Goal: Information Seeking & Learning: Learn about a topic

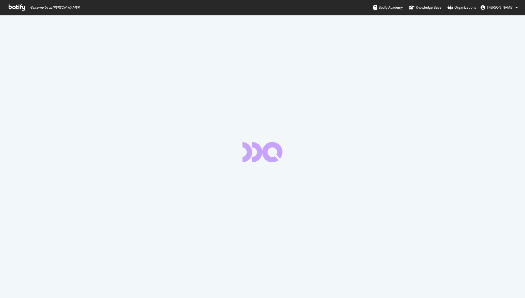
click at [496, 5] on button "[PERSON_NAME]" at bounding box center [499, 7] width 46 height 9
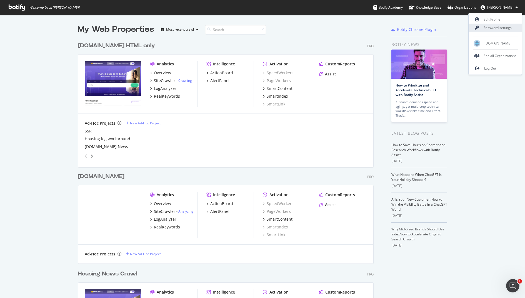
click at [491, 27] on link "Password settings" at bounding box center [495, 28] width 53 height 8
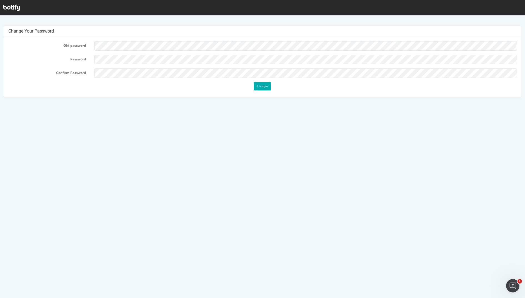
click at [237, 51] on form "Old password Password Confirm Password Change" at bounding box center [262, 65] width 508 height 49
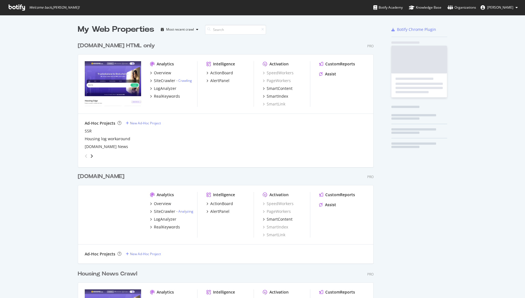
scroll to position [325, 300]
click at [500, 8] on span "[PERSON_NAME]" at bounding box center [500, 7] width 26 height 5
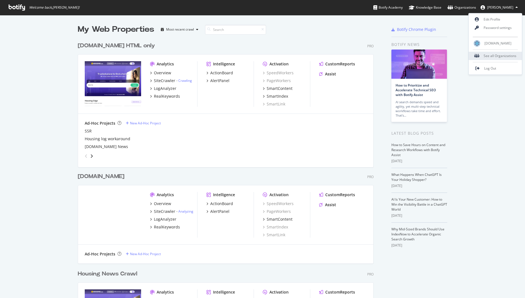
click at [486, 52] on div "See all Organizations" at bounding box center [495, 56] width 53 height 8
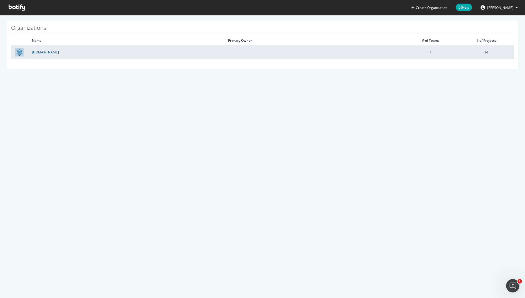
click at [41, 50] on link "[DOMAIN_NAME]" at bounding box center [45, 52] width 27 height 5
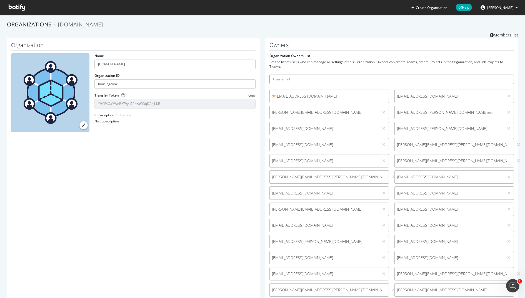
click at [286, 80] on input "text" at bounding box center [392, 78] width 245 height 9
type input "[EMAIL_ADDRESS][PERSON_NAME][DOMAIN_NAME]"
click at [505, 74] on button "submit" at bounding box center [509, 78] width 9 height 9
click at [133, 106] on input "Y9YJf4OaYWnBz79yu72pzaW3qDAsJKKB" at bounding box center [174, 103] width 161 height 9
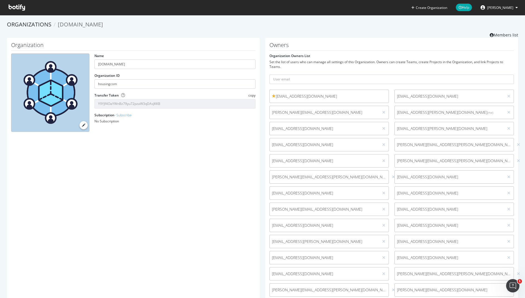
click at [133, 106] on input "Y9YJf4OaYWnBz79yu72pzaW3qDAsJKKB" at bounding box center [174, 103] width 161 height 9
click at [252, 95] on span "copy" at bounding box center [251, 95] width 7 height 5
click at [34, 23] on link "Organizations" at bounding box center [29, 25] width 44 height 8
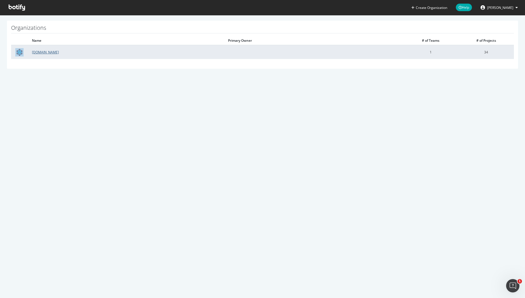
click at [42, 51] on link "Housing.com" at bounding box center [45, 52] width 27 height 5
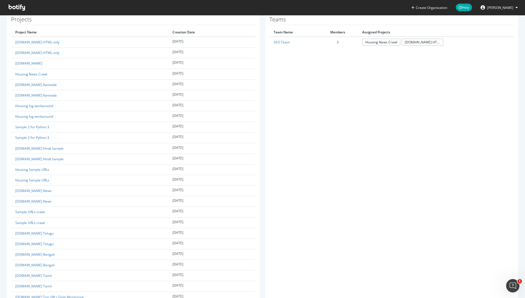
scroll to position [440, 0]
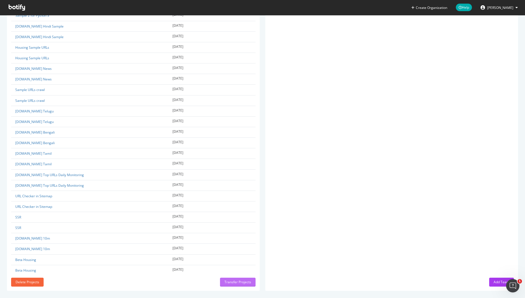
click at [242, 280] on div "Transfer Projects" at bounding box center [238, 281] width 27 height 5
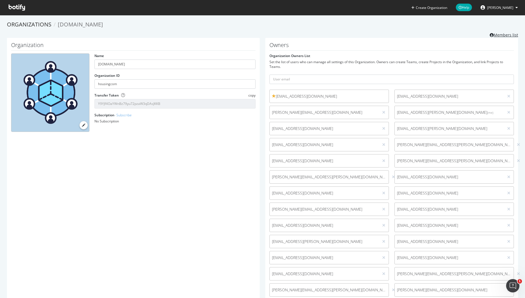
click at [504, 36] on link "Members list" at bounding box center [504, 34] width 28 height 7
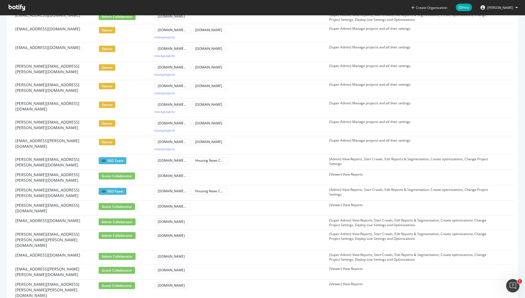
scroll to position [416, 0]
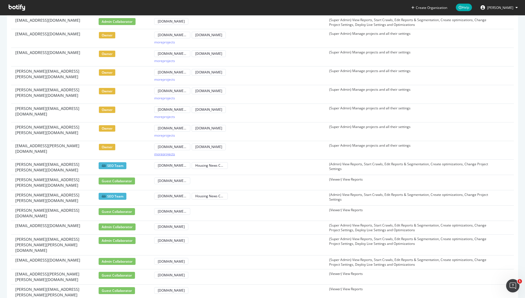
click at [165, 151] on div "more projects" at bounding box center [164, 153] width 21 height 5
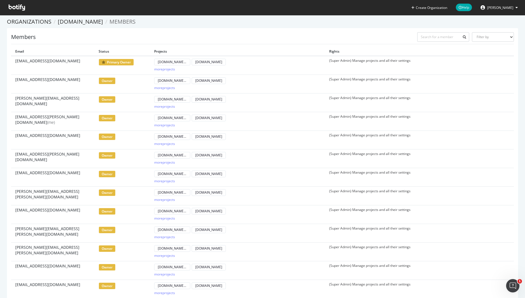
scroll to position [0, 0]
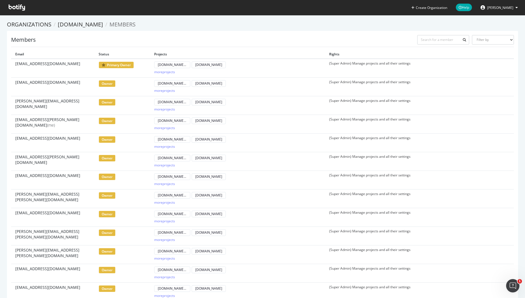
click at [501, 7] on span "Venus Kalra" at bounding box center [500, 7] width 26 height 5
click at [489, 20] on link "Edit Profile" at bounding box center [495, 19] width 53 height 8
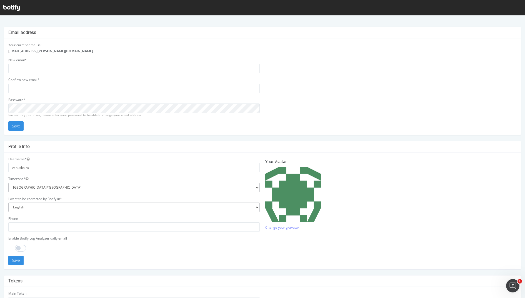
click at [82, 115] on div "For security purposes, please enter your password to be able to change your ema…" at bounding box center [133, 115] width 251 height 4
click at [14, 5] on icon at bounding box center [11, 8] width 16 height 6
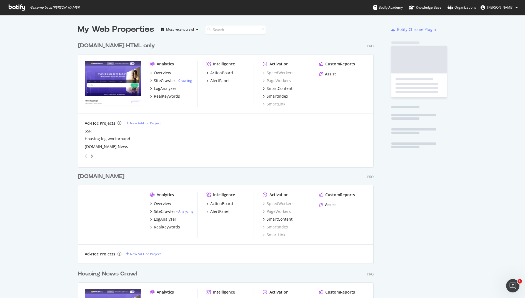
scroll to position [325, 300]
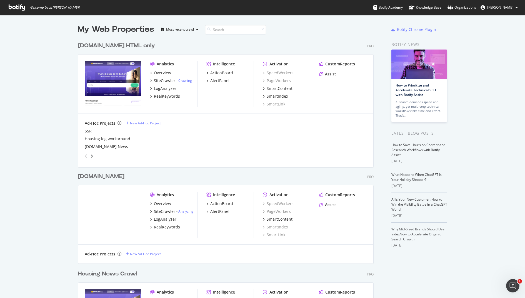
click at [502, 3] on ul "Botify Academy Knowledge Base Organizations Venus Kalra" at bounding box center [449, 7] width 152 height 15
click at [502, 7] on span "Venus Kalra" at bounding box center [500, 7] width 26 height 5
click at [158, 73] on div "Overview" at bounding box center [162, 73] width 17 height 6
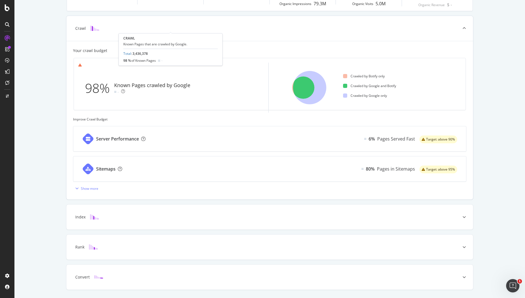
scroll to position [132, 0]
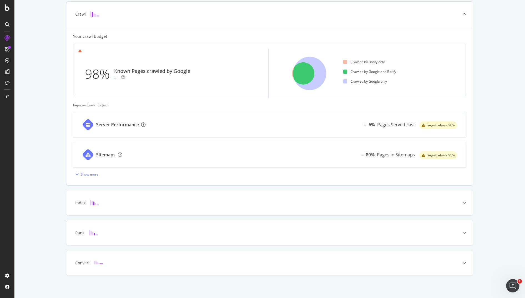
click at [159, 134] on div "Server Performance 6% Pages Served Fast Target: above 90%" at bounding box center [269, 124] width 393 height 25
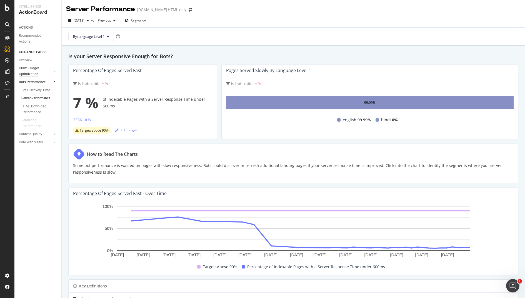
click at [26, 67] on div "Crawl Budget Optimization" at bounding box center [33, 71] width 29 height 12
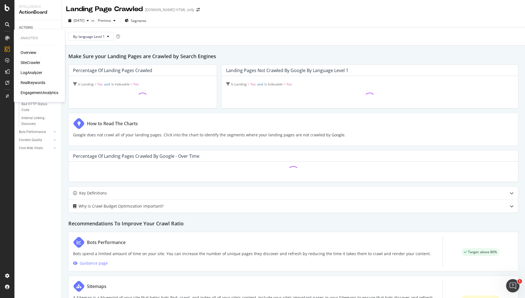
click at [35, 66] on div "Overview SiteCrawler LogAnalyzer RealKeywords EngagementAnalytics" at bounding box center [40, 73] width 38 height 46
click at [34, 64] on div "SiteCrawler" at bounding box center [31, 63] width 20 height 6
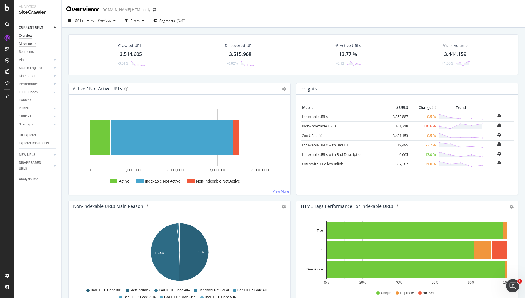
click at [31, 44] on div "Movements" at bounding box center [28, 44] width 18 height 6
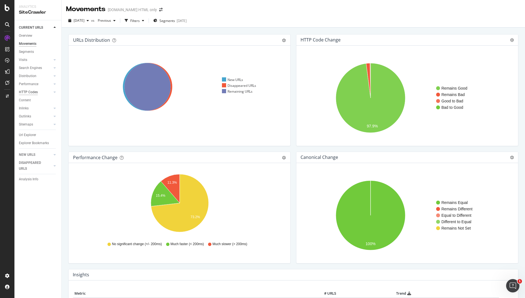
click at [27, 93] on div "HTTP Codes" at bounding box center [28, 92] width 19 height 6
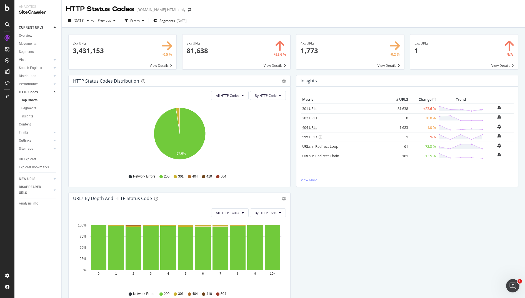
click at [313, 127] on link "404 URLs" at bounding box center [309, 127] width 15 height 5
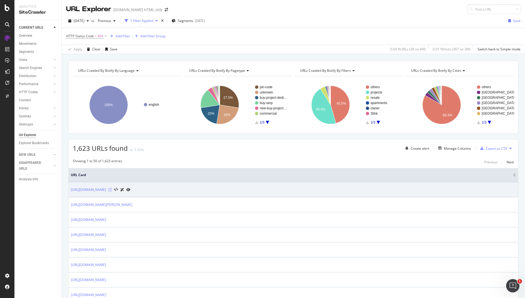
click at [112, 188] on icon at bounding box center [109, 189] width 3 height 3
click at [130, 189] on icon at bounding box center [128, 189] width 4 height 3
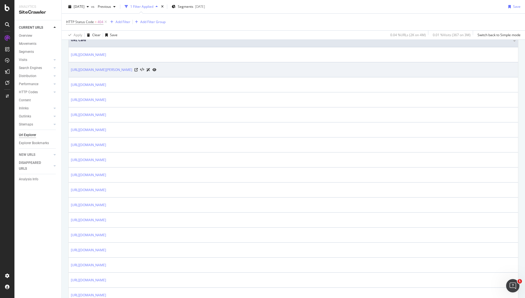
scroll to position [134, 0]
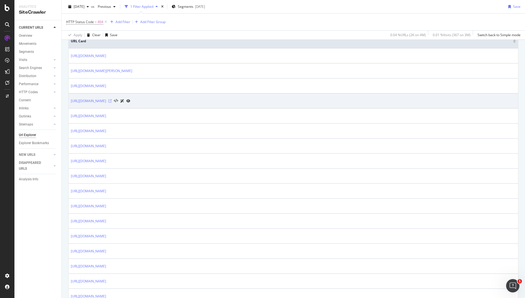
click at [112, 99] on icon at bounding box center [109, 100] width 3 height 3
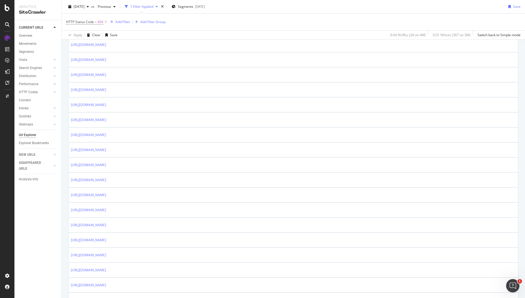
scroll to position [373, 0]
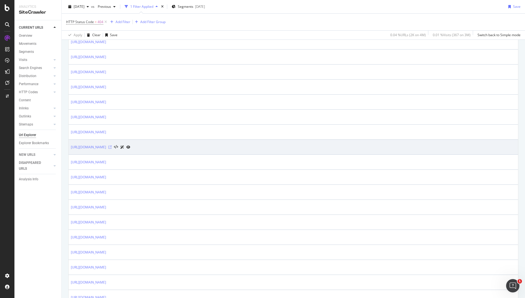
click at [112, 145] on icon at bounding box center [109, 146] width 3 height 3
click at [130, 145] on icon at bounding box center [128, 146] width 4 height 3
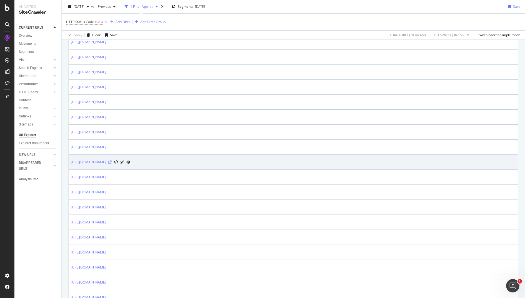
click at [112, 160] on icon at bounding box center [109, 161] width 3 height 3
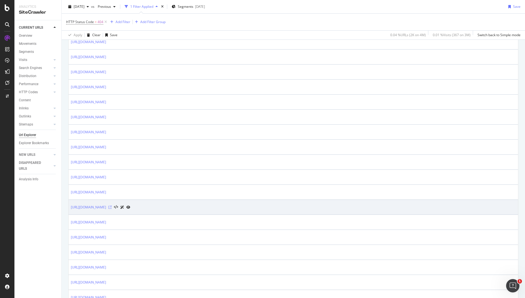
click at [112, 205] on icon at bounding box center [109, 206] width 3 height 3
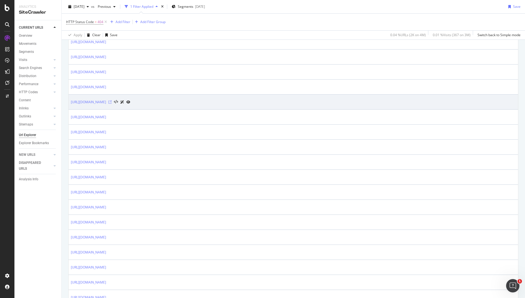
click at [112, 100] on icon at bounding box center [109, 101] width 3 height 3
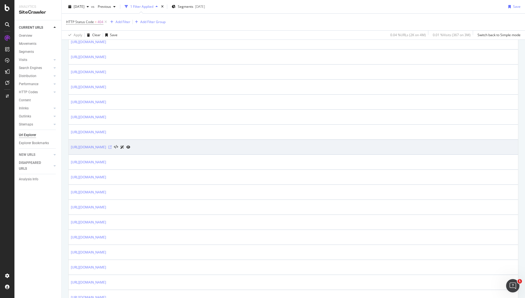
click at [112, 145] on icon at bounding box center [109, 146] width 3 height 3
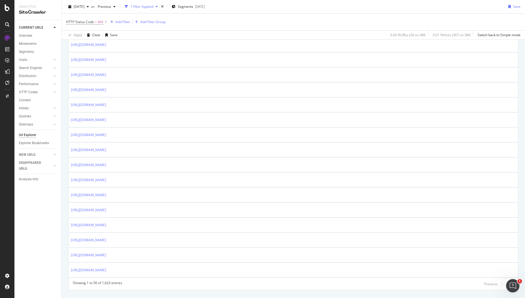
scroll to position [660, 0]
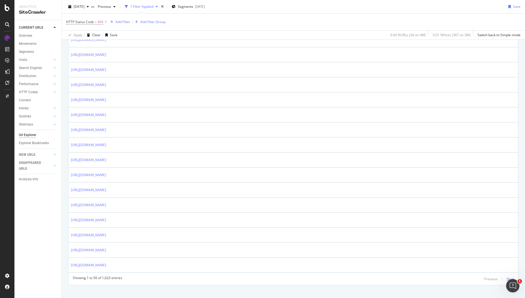
click at [508, 276] on div "Next" at bounding box center [510, 278] width 7 height 5
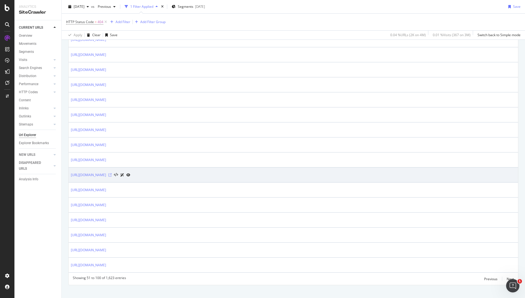
click at [112, 173] on icon at bounding box center [109, 174] width 3 height 3
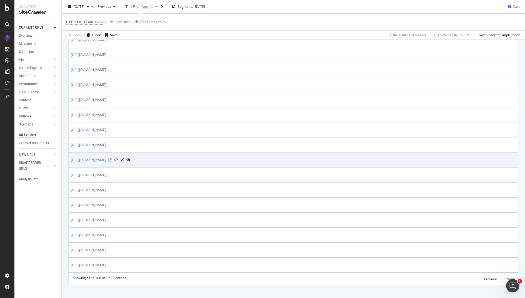
click at [112, 158] on icon at bounding box center [109, 159] width 3 height 3
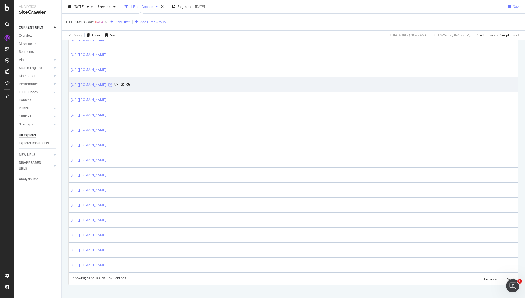
click at [112, 83] on icon at bounding box center [109, 84] width 3 height 3
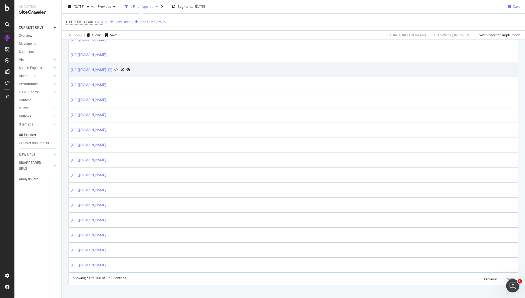
click at [112, 68] on icon at bounding box center [109, 69] width 3 height 3
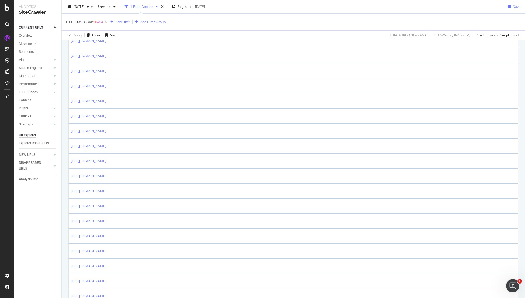
scroll to position [207, 0]
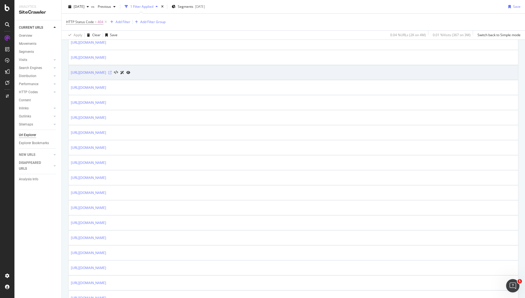
click at [112, 71] on icon at bounding box center [109, 72] width 3 height 3
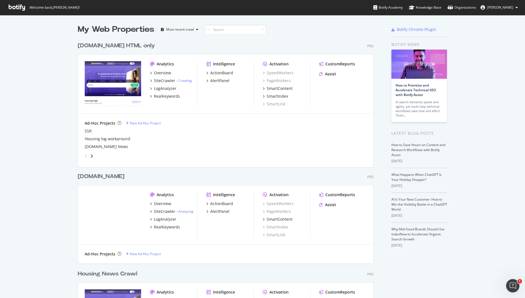
click at [505, 5] on span "Venus Kalra" at bounding box center [500, 7] width 26 height 5
click at [492, 53] on div "See all Organizations" at bounding box center [495, 56] width 53 height 8
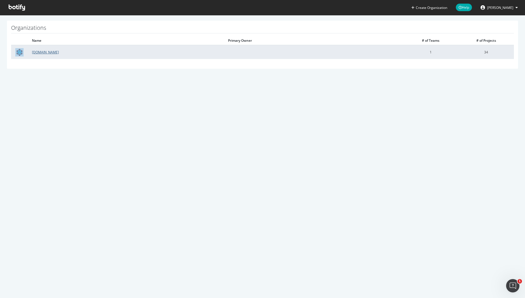
click at [41, 53] on link "Housing.com" at bounding box center [45, 52] width 27 height 5
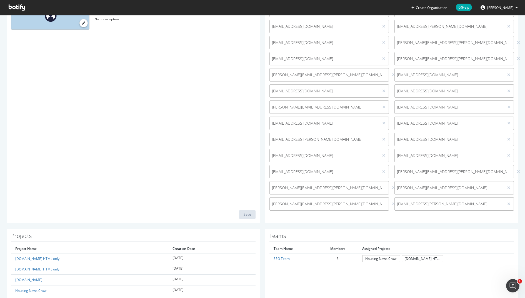
scroll to position [103, 0]
click at [384, 89] on icon at bounding box center [383, 90] width 3 height 4
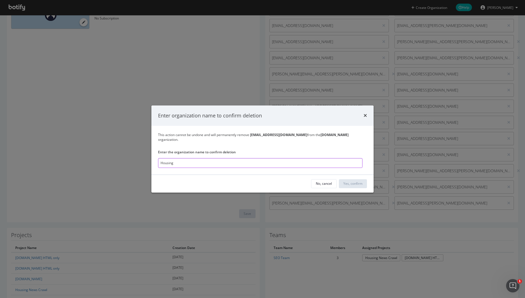
click at [324, 160] on input "Housing" at bounding box center [260, 163] width 205 height 10
type input "Housing.com"
click at [353, 181] on div "Yes, confirm" at bounding box center [352, 183] width 19 height 5
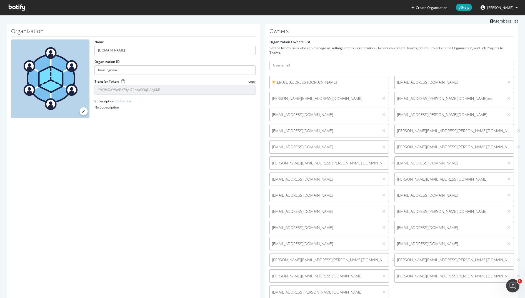
scroll to position [0, 0]
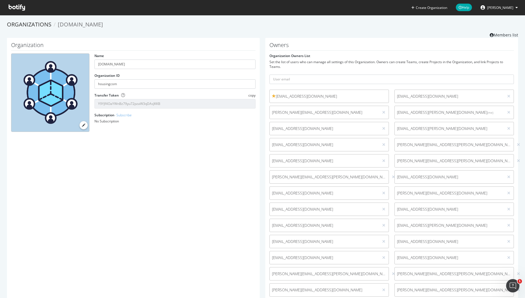
click at [500, 8] on span "Venus Kalra" at bounding box center [500, 7] width 26 height 5
click at [490, 54] on div "See all Organizations" at bounding box center [495, 56] width 53 height 8
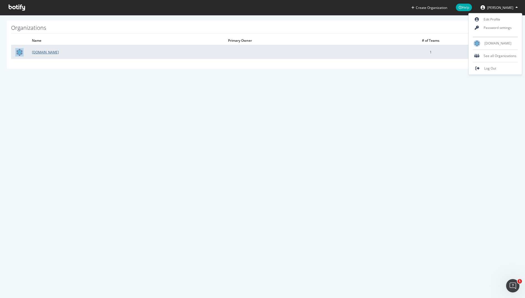
click at [50, 51] on link "Housing.com" at bounding box center [45, 52] width 27 height 5
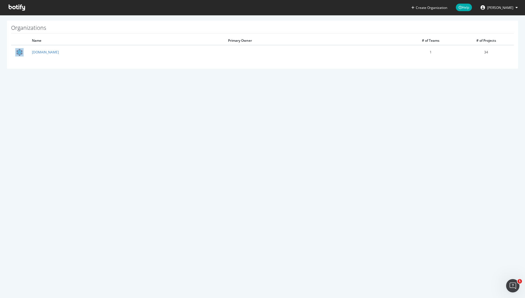
click at [20, 7] on icon at bounding box center [17, 7] width 16 height 6
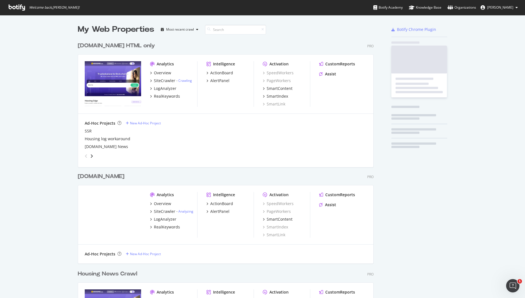
scroll to position [298, 525]
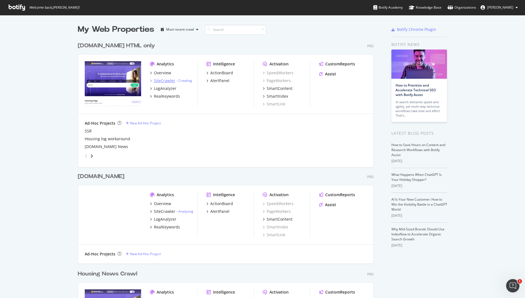
click at [163, 80] on div "SiteCrawler" at bounding box center [164, 81] width 21 height 6
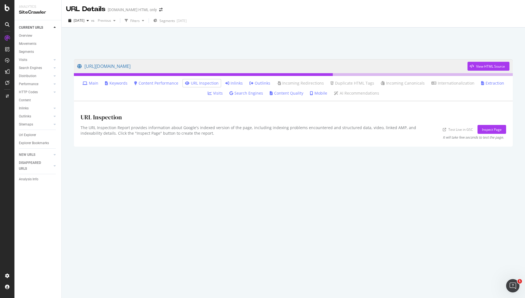
click at [234, 83] on link "Inlinks" at bounding box center [234, 83] width 18 height 6
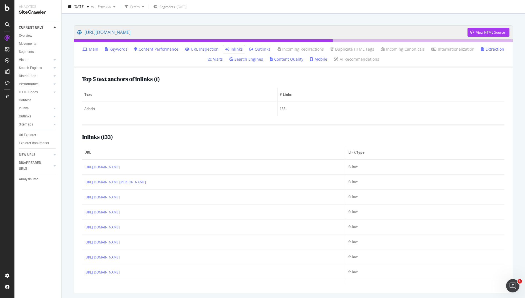
scroll to position [33, 0]
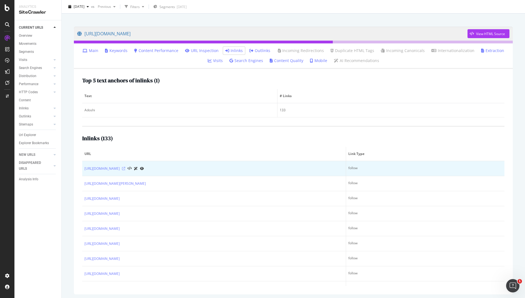
click at [125, 168] on icon at bounding box center [123, 168] width 3 height 3
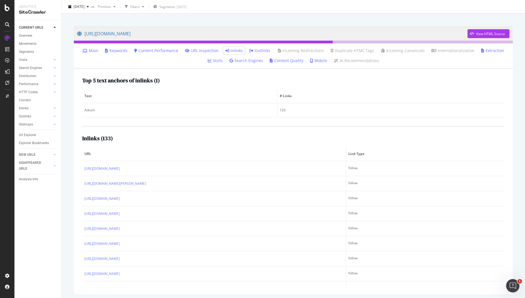
scroll to position [34, 0]
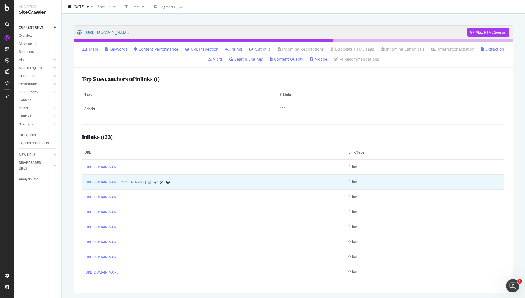
click at [151, 181] on icon at bounding box center [149, 181] width 3 height 3
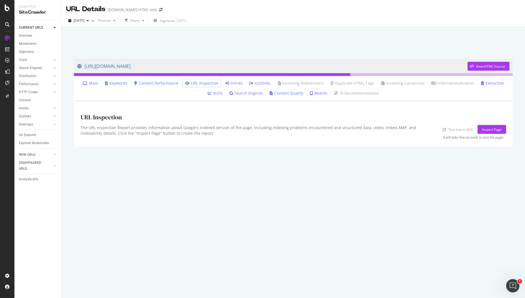
click at [241, 82] on link "Inlinks" at bounding box center [234, 83] width 18 height 6
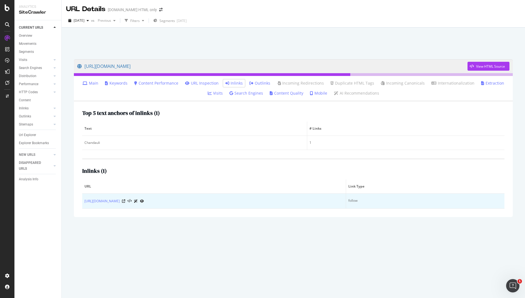
click at [135, 200] on div at bounding box center [133, 201] width 22 height 6
click at [125, 200] on icon at bounding box center [123, 200] width 3 height 3
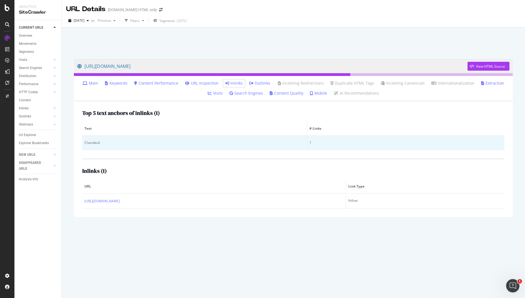
click at [93, 144] on div "Chandauli" at bounding box center [194, 142] width 220 height 5
copy div "Chandauli"
